Goal: Information Seeking & Learning: Check status

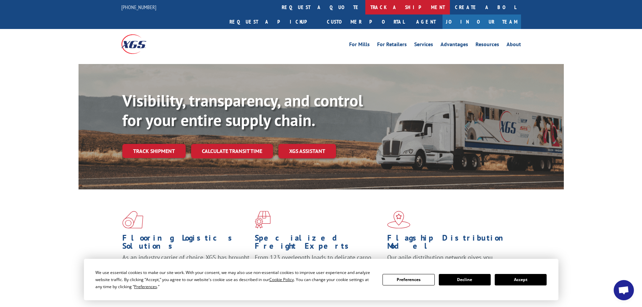
click at [365, 6] on link "track a shipment" at bounding box center [407, 7] width 85 height 14
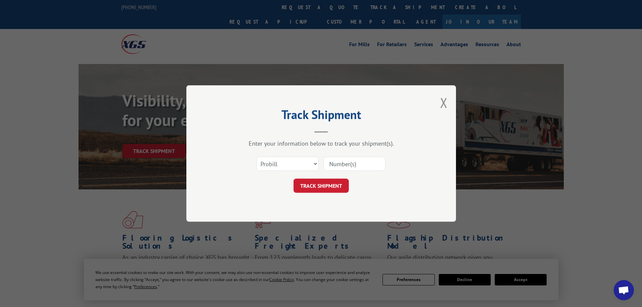
click at [343, 160] on input at bounding box center [354, 164] width 62 height 14
paste input "17592836"
type input "17592836"
click at [328, 190] on button "TRACK SHIPMENT" at bounding box center [320, 186] width 55 height 14
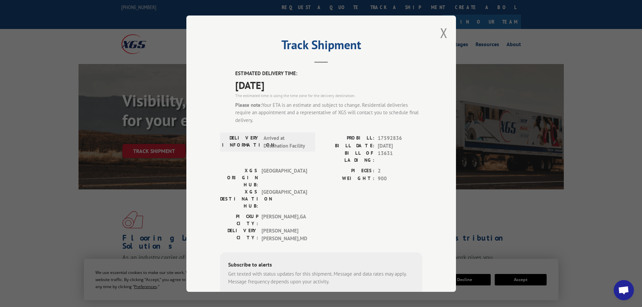
click at [227, 85] on div "ESTIMATED DELIVERY TIME: [DATE] The estimated time is using the time zone for t…" at bounding box center [321, 207] width 202 height 274
drag, startPoint x: 282, startPoint y: 87, endPoint x: 234, endPoint y: 85, distance: 48.5
click at [235, 85] on span "[DATE]" at bounding box center [328, 84] width 187 height 15
click at [256, 88] on span "[DATE]" at bounding box center [328, 84] width 187 height 15
click at [442, 34] on button "Close modal" at bounding box center [443, 33] width 7 height 18
